Goal: Information Seeking & Learning: Learn about a topic

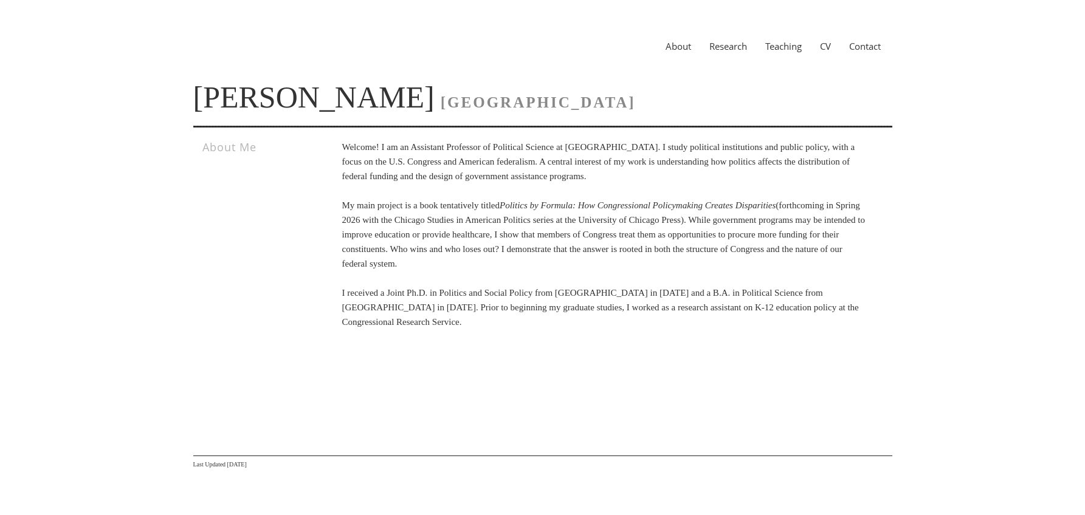
click at [777, 47] on link "Teaching" at bounding box center [783, 46] width 55 height 12
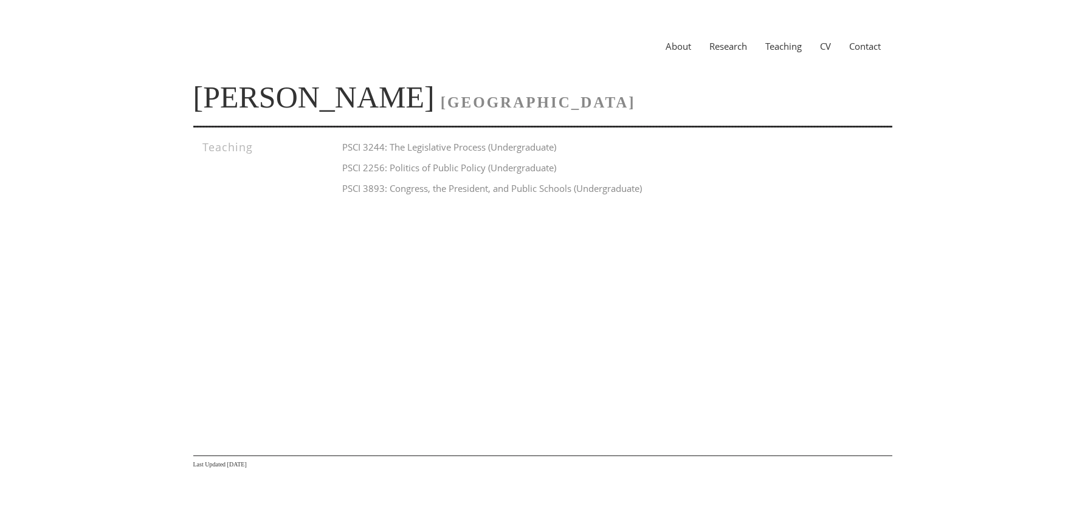
click at [736, 54] on div "About Research Teaching CV Contact" at bounding box center [542, 46] width 699 height 44
click at [735, 47] on link "Research" at bounding box center [728, 46] width 56 height 12
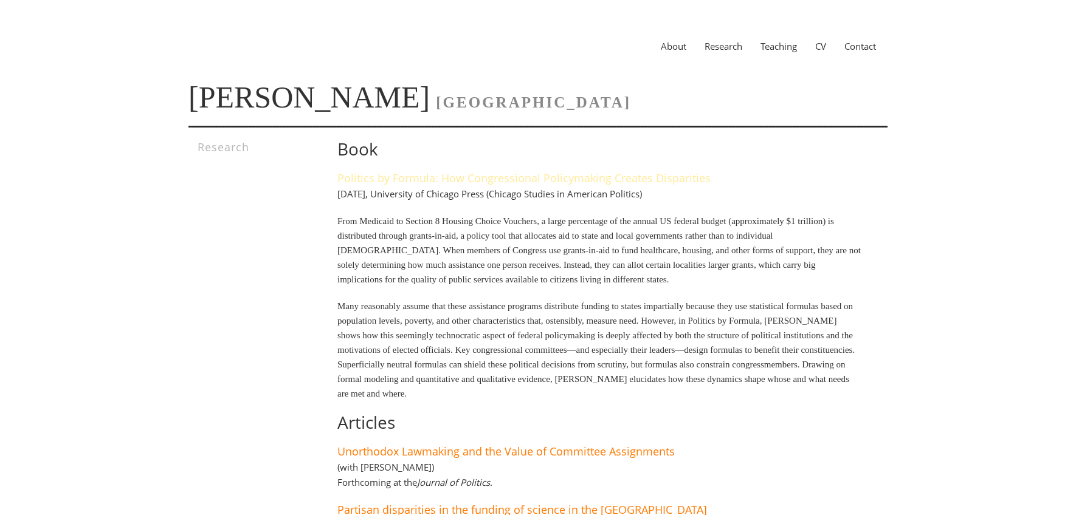
click at [516, 178] on link "Politics by Formula: How Congressional Policymaking Creates Disparities" at bounding box center [523, 178] width 373 height 15
